Goal: Task Accomplishment & Management: Complete application form

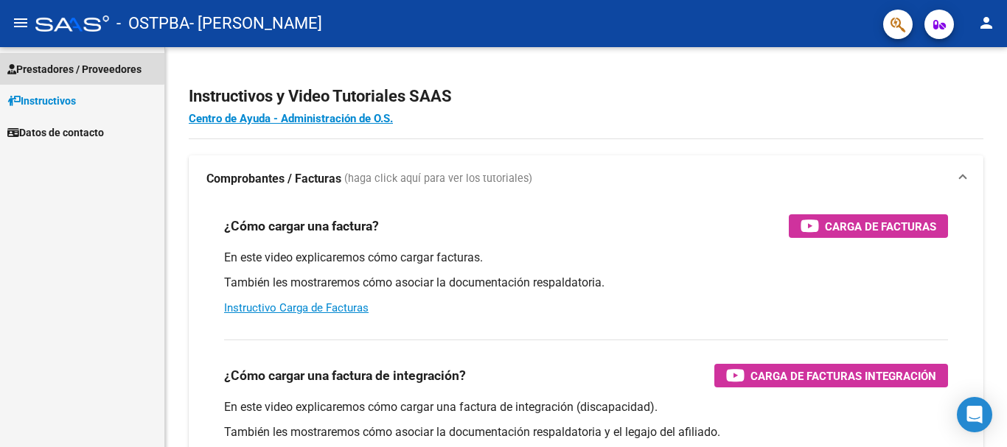
click at [71, 61] on span "Prestadores / Proveedores" at bounding box center [74, 69] width 134 height 16
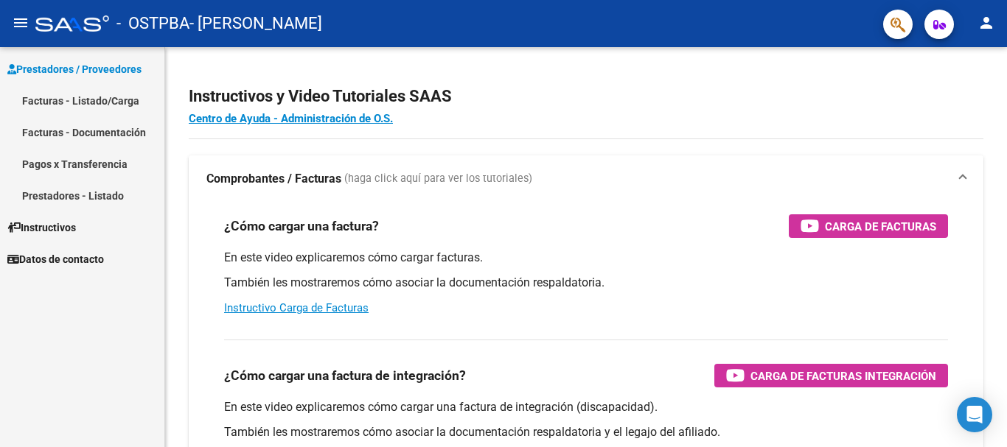
click at [70, 102] on link "Facturas - Listado/Carga" at bounding box center [82, 101] width 164 height 32
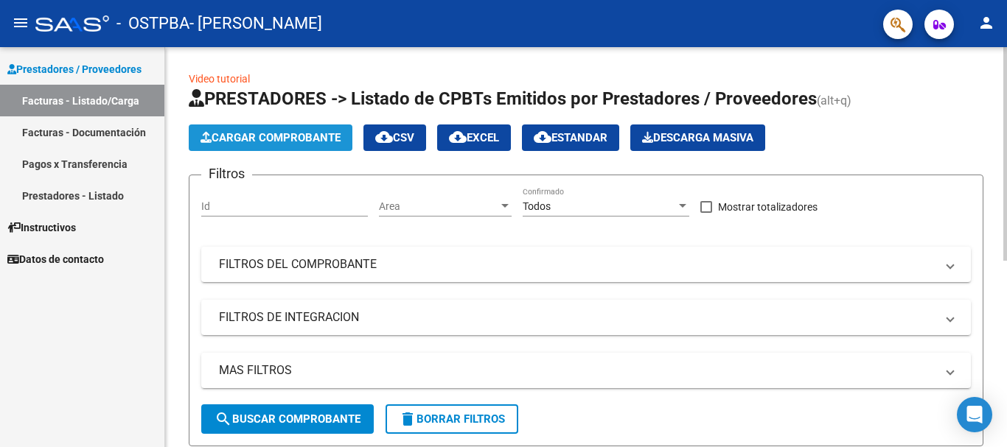
click at [268, 126] on button "Cargar Comprobante" at bounding box center [271, 138] width 164 height 27
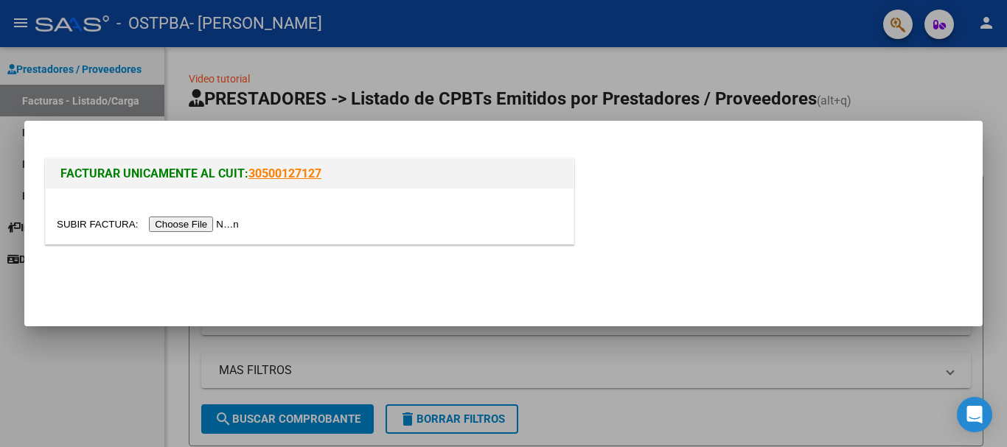
click at [194, 221] on input "file" at bounding box center [150, 224] width 186 height 15
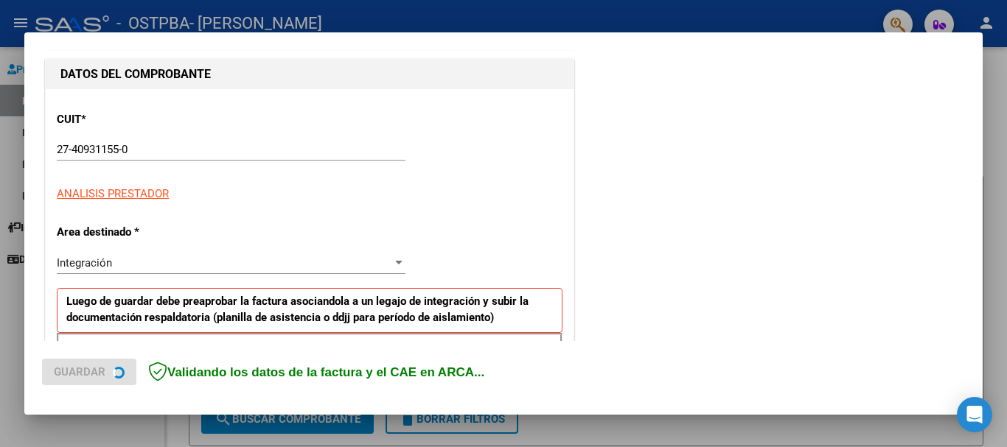
scroll to position [147, 0]
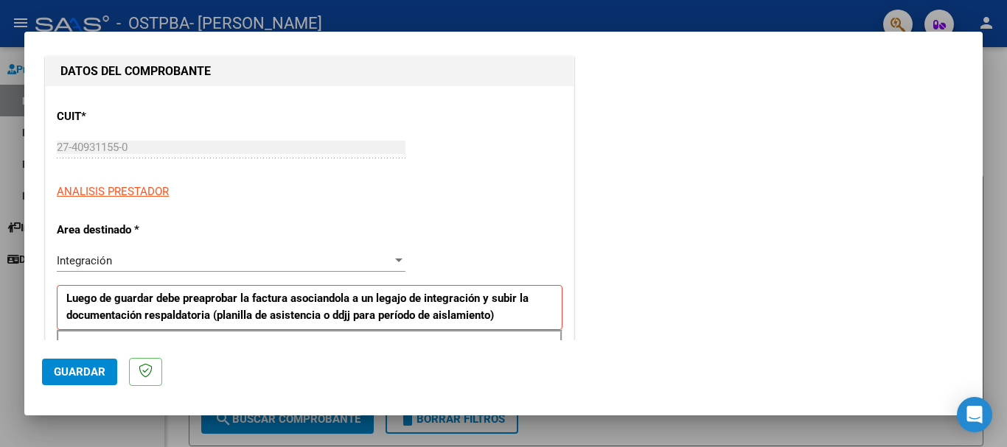
click at [136, 253] on div "Integración Seleccionar Area" at bounding box center [231, 261] width 349 height 22
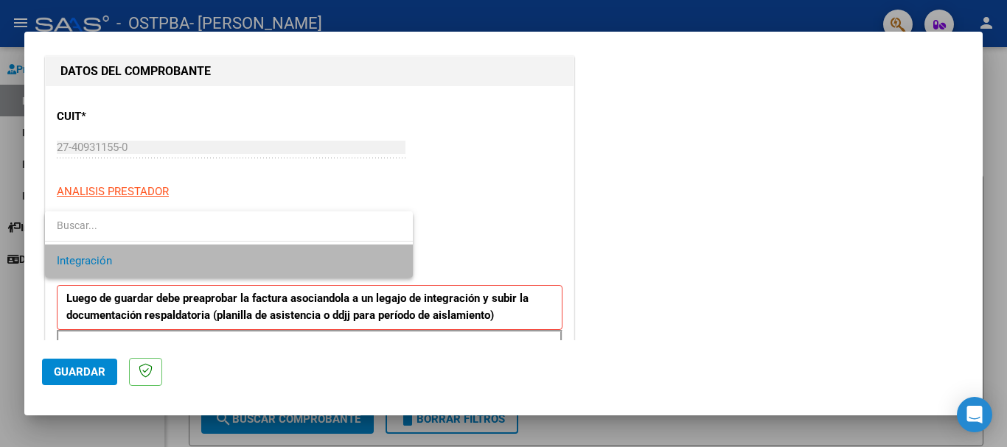
click at [136, 253] on span "Integración" at bounding box center [229, 261] width 344 height 33
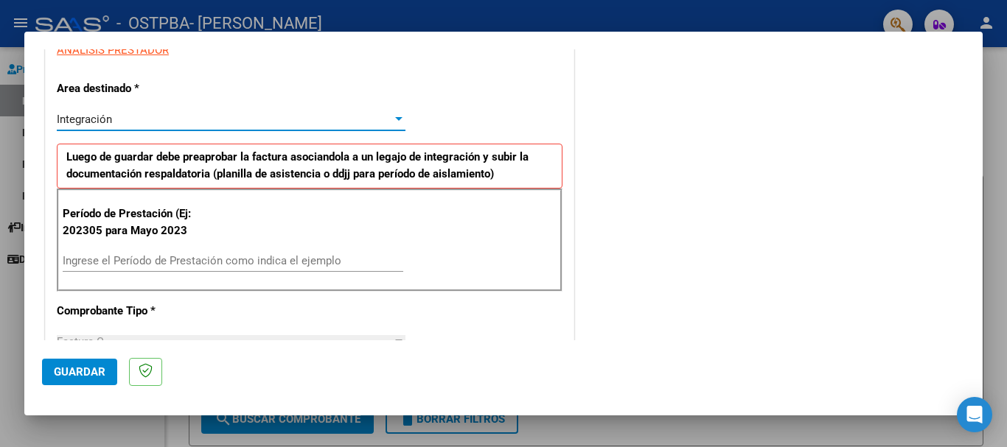
scroll to position [295, 0]
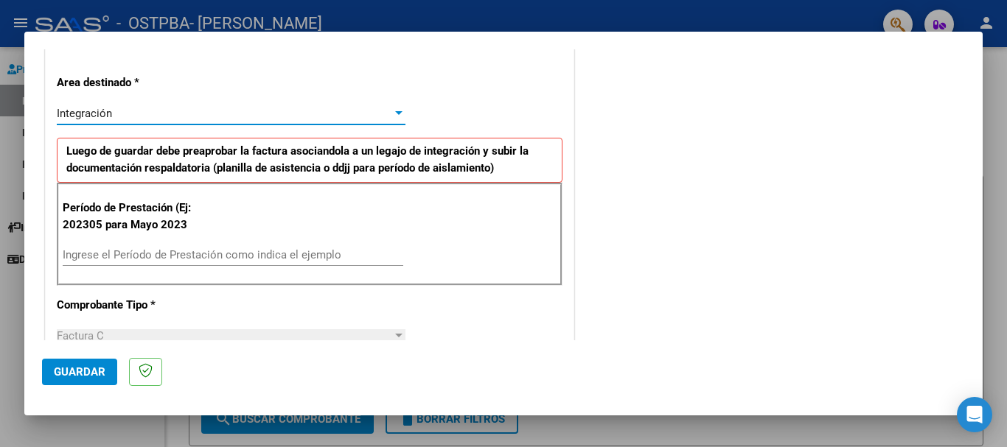
click at [136, 253] on input "Ingrese el Período de Prestación como indica el ejemplo" at bounding box center [233, 254] width 341 height 13
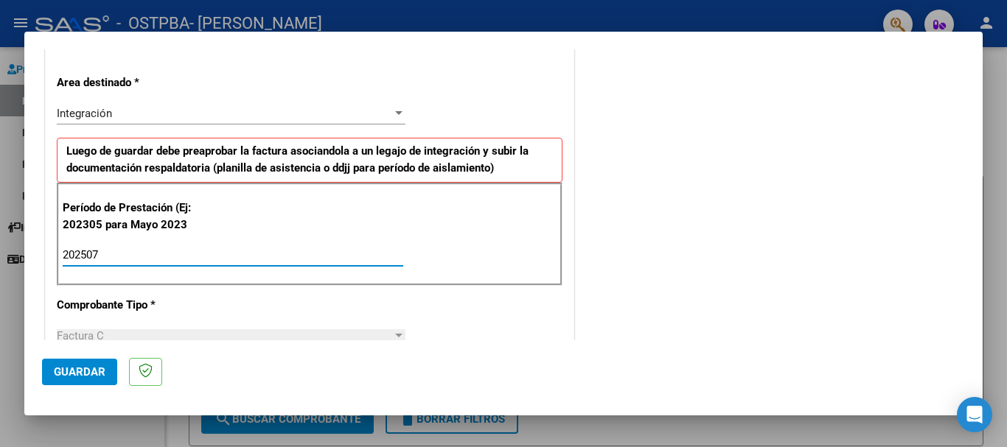
type input "202507"
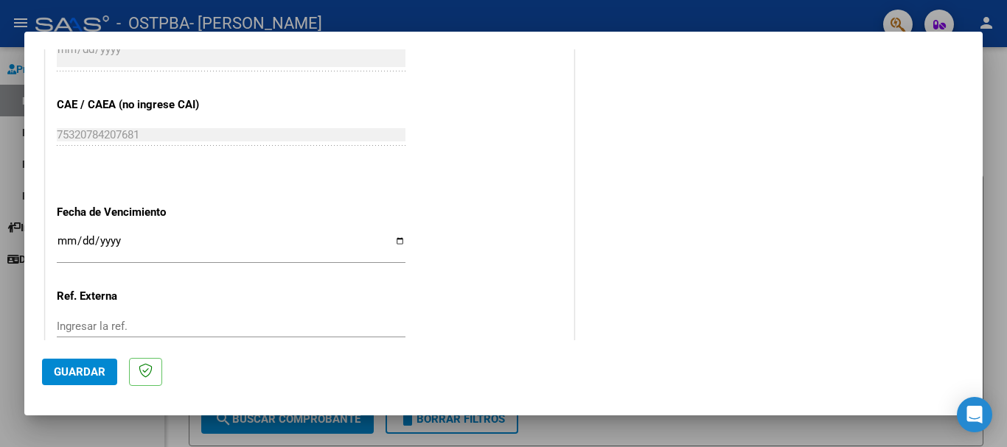
scroll to position [884, 0]
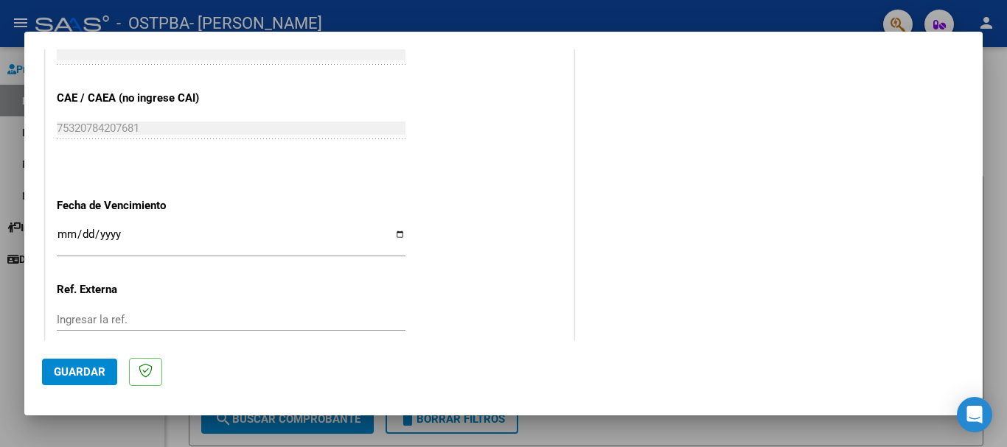
click at [61, 236] on input "Ingresar la fecha" at bounding box center [231, 240] width 349 height 24
type input "[DATE]"
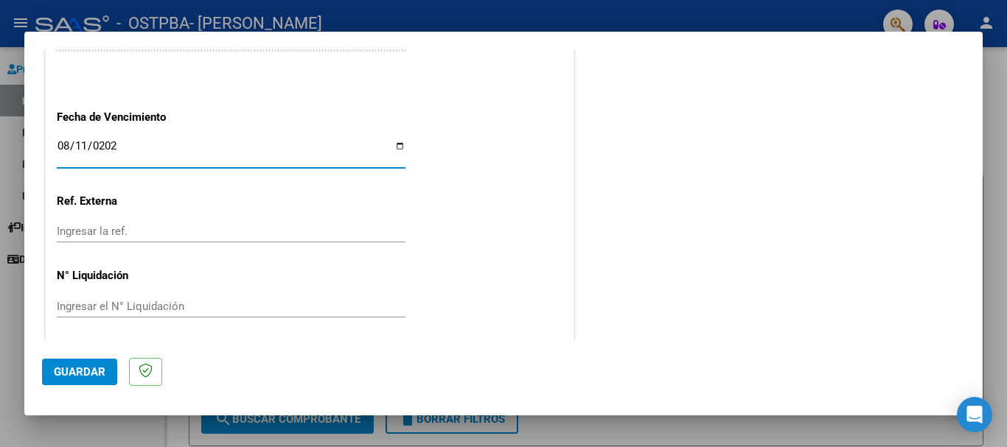
scroll to position [978, 0]
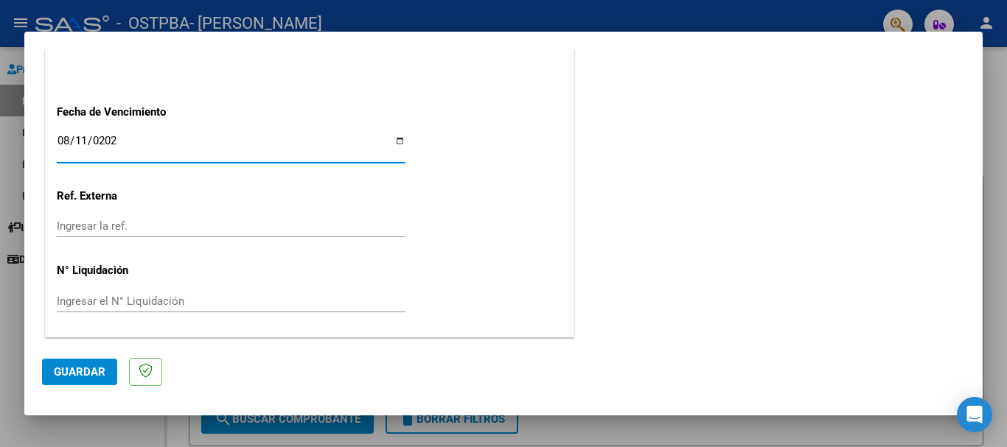
click at [78, 377] on span "Guardar" at bounding box center [80, 372] width 52 height 13
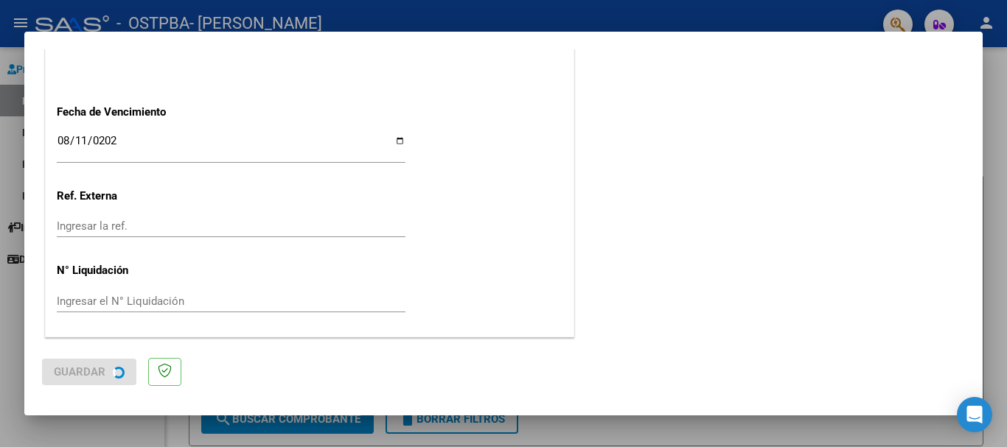
scroll to position [0, 0]
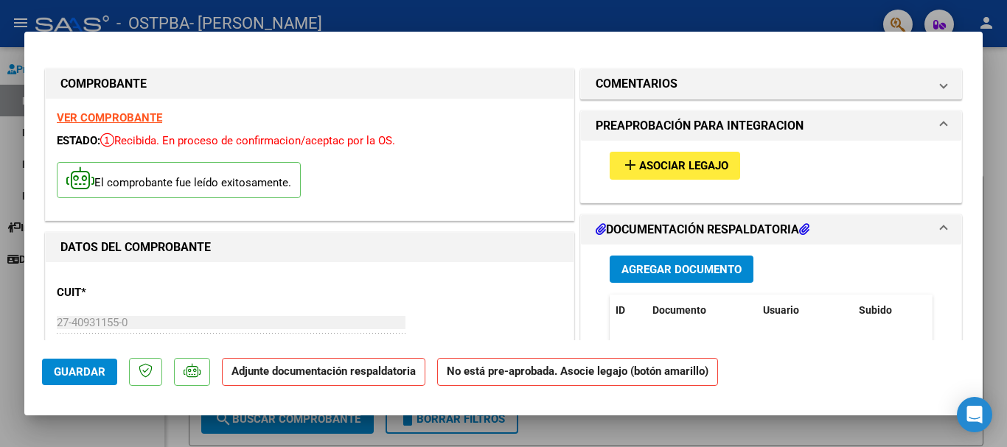
click at [685, 268] on span "Agregar Documento" at bounding box center [681, 269] width 120 height 13
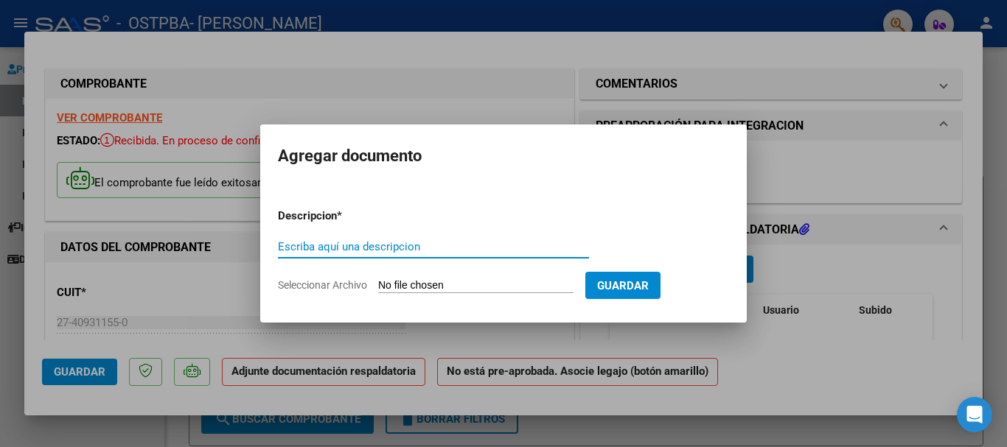
click at [528, 284] on input "Seleccionar Archivo" at bounding box center [475, 286] width 195 height 14
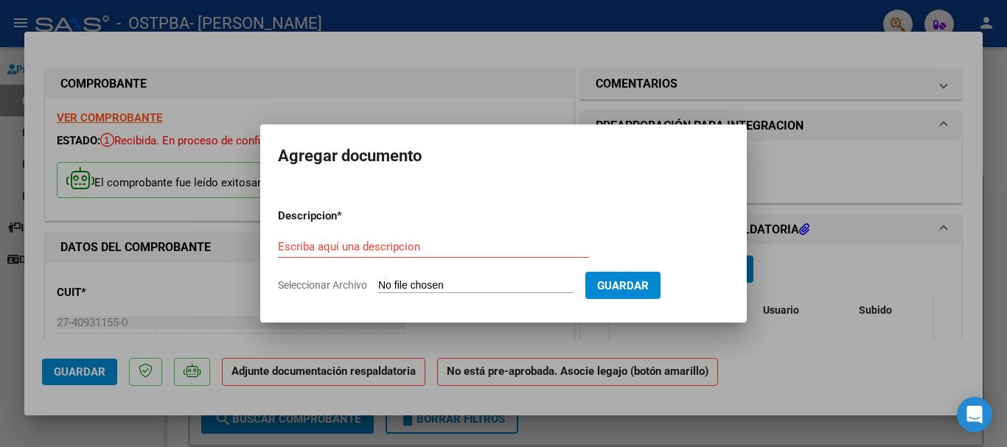
type input "C:\fakepath\isa asist julio.pdf"
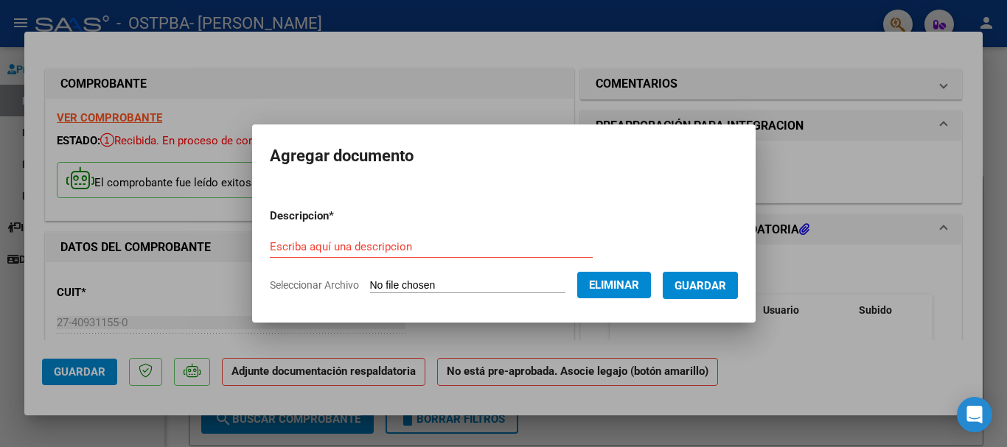
click at [503, 246] on input "Escriba aquí una descripcion" at bounding box center [431, 246] width 323 height 13
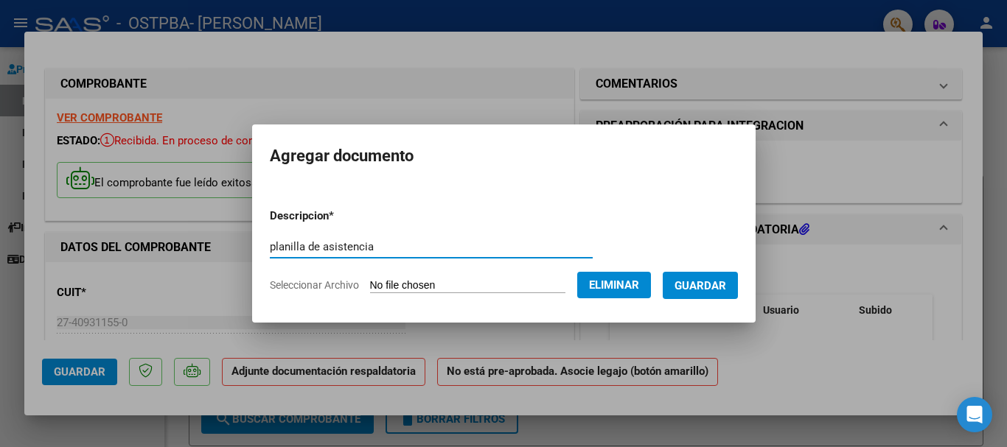
type input "planilla de asistencia"
click at [714, 285] on span "Guardar" at bounding box center [700, 285] width 52 height 13
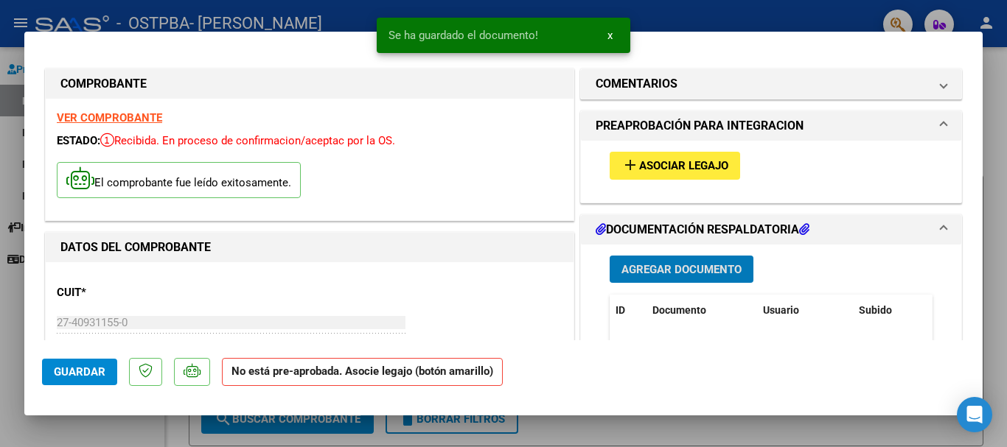
click at [90, 379] on button "Guardar" at bounding box center [79, 372] width 75 height 27
